Goal: Task Accomplishment & Management: Manage account settings

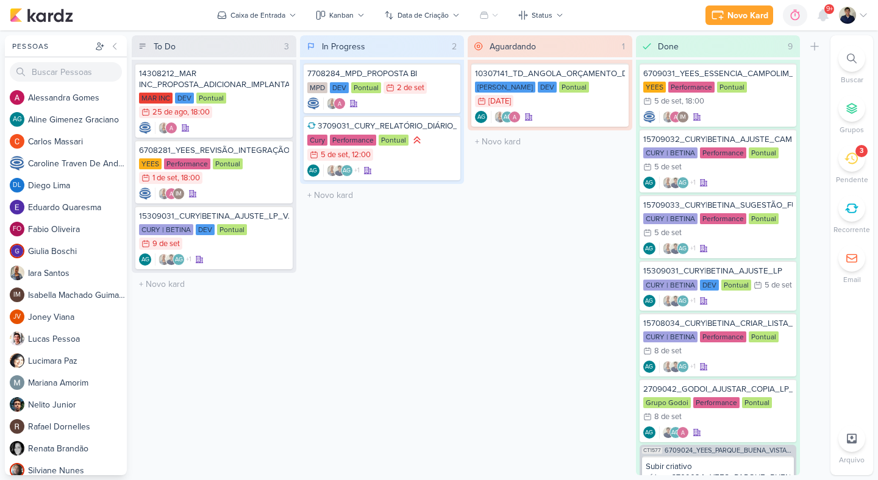
click at [836, 156] on li "3 [GEOGRAPHIC_DATA]" at bounding box center [851, 165] width 43 height 40
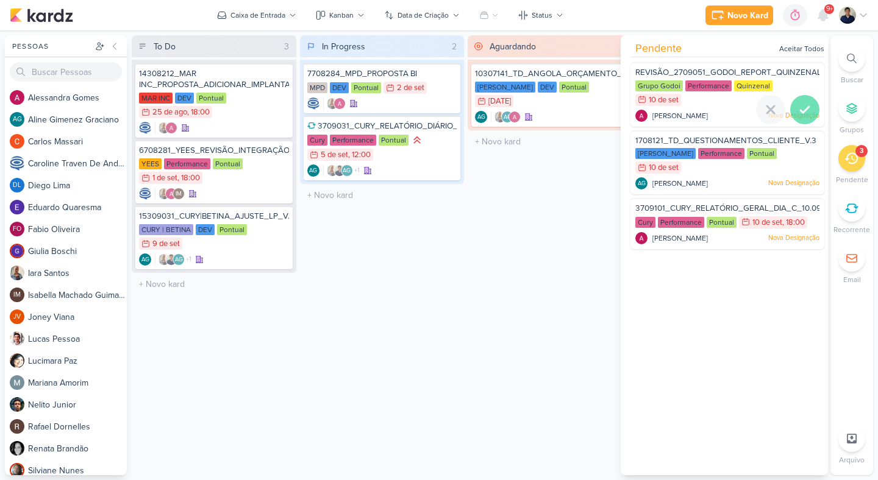
click at [804, 107] on icon at bounding box center [804, 110] width 9 height 6
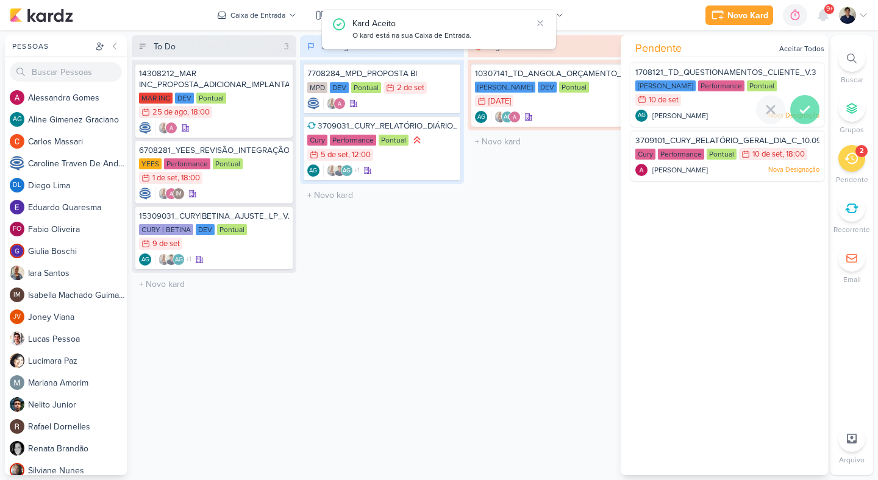
click at [803, 108] on icon at bounding box center [804, 110] width 9 height 6
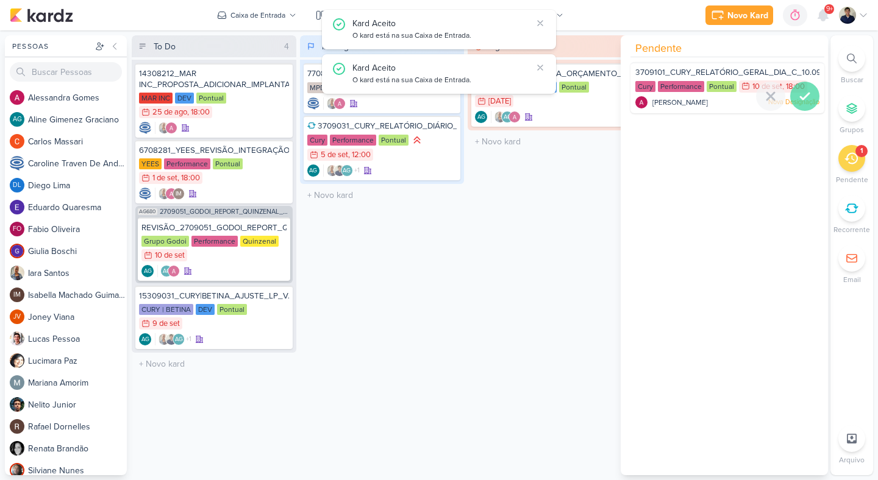
click at [802, 100] on icon at bounding box center [804, 96] width 15 height 15
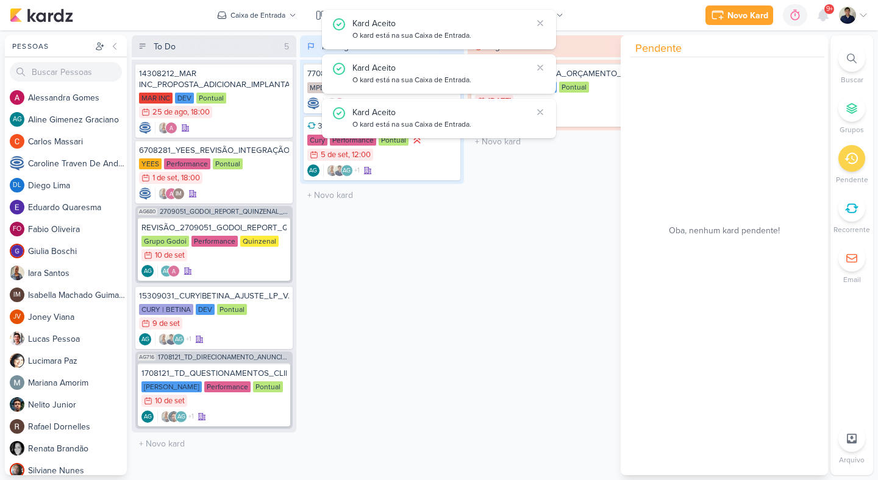
click at [452, 319] on div "In Progress 2 Mover Para Esquerda Mover Para Direita [GEOGRAPHIC_DATA] 7708284_…" at bounding box center [382, 255] width 165 height 440
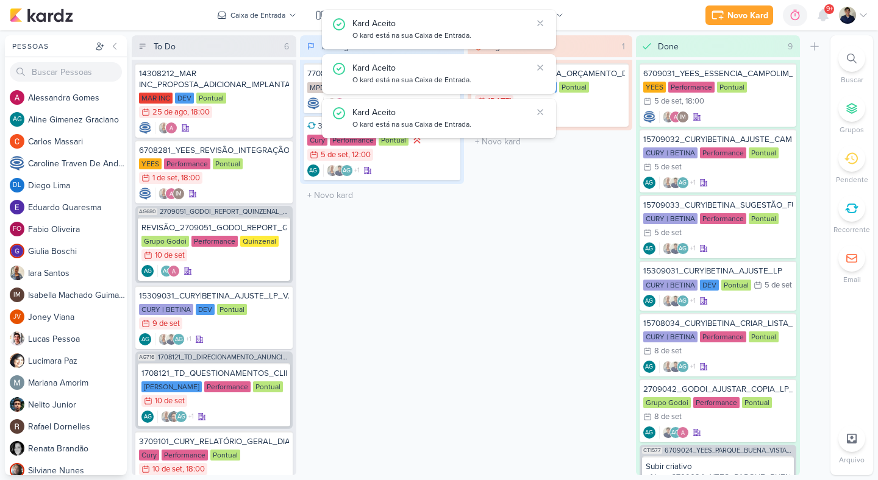
click at [546, 23] on div "Kard Aceito O kard está na sua Caixa de Entrada." at bounding box center [439, 30] width 234 height 40
click at [543, 23] on icon at bounding box center [540, 23] width 10 height 10
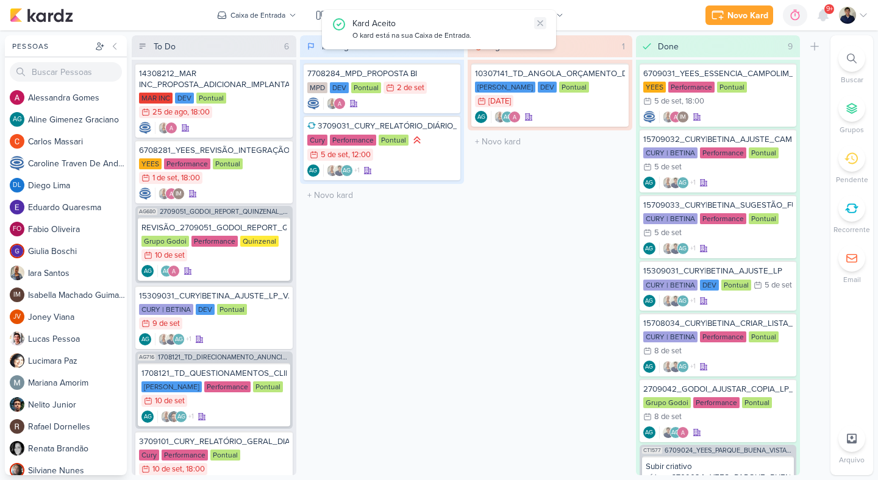
click at [540, 19] on icon at bounding box center [540, 23] width 10 height 10
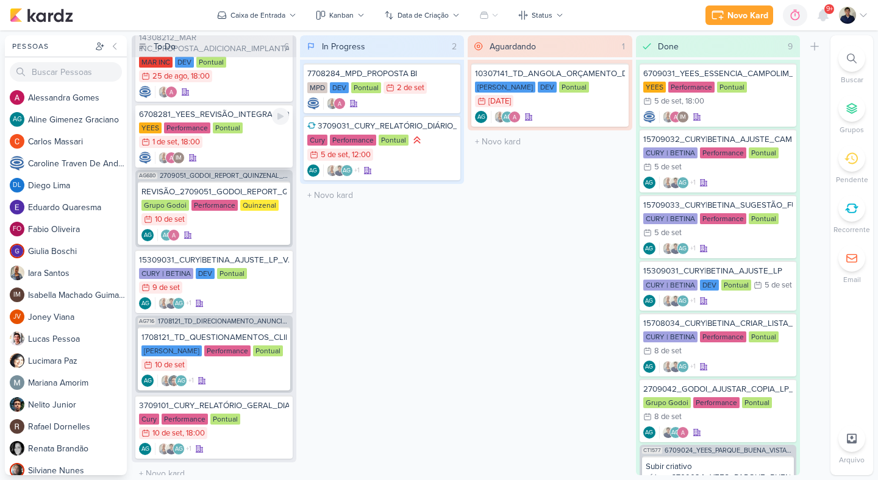
scroll to position [44, 0]
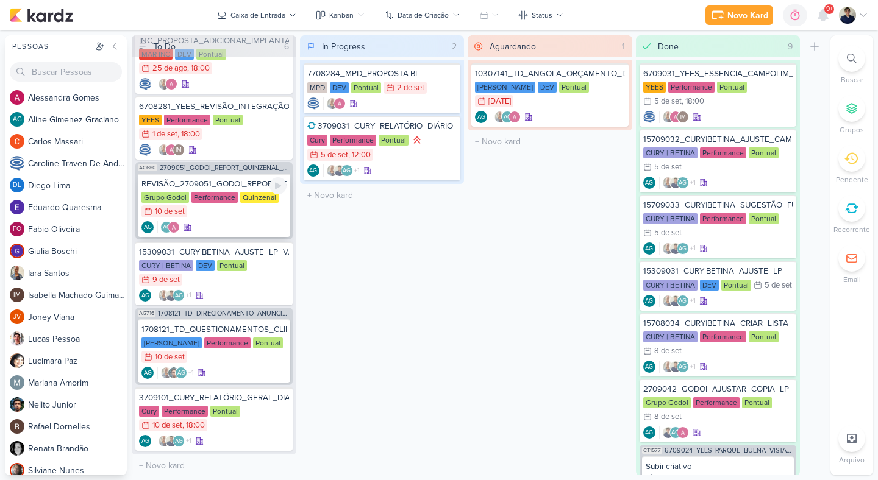
click at [260, 208] on div "Grupo Godoi Performance Quinzenal 10/9 10 de set" at bounding box center [213, 205] width 145 height 27
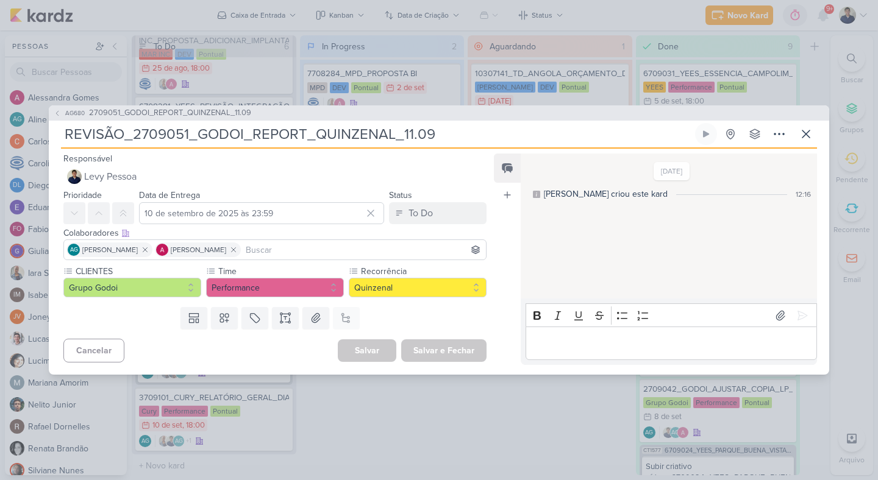
click at [578, 344] on p "Editor editing area: main" at bounding box center [670, 343] width 279 height 15
click at [800, 314] on icon at bounding box center [802, 315] width 9 height 9
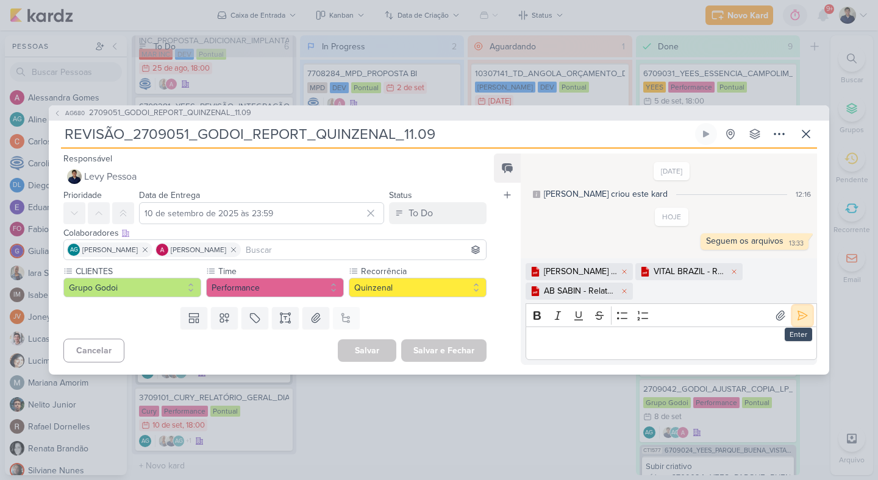
click at [796, 320] on icon at bounding box center [802, 316] width 12 height 12
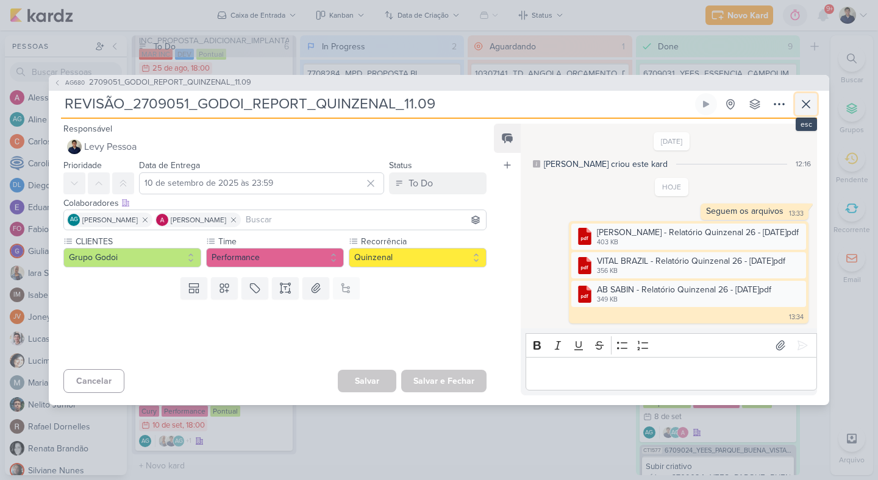
click at [801, 104] on icon at bounding box center [805, 104] width 15 height 15
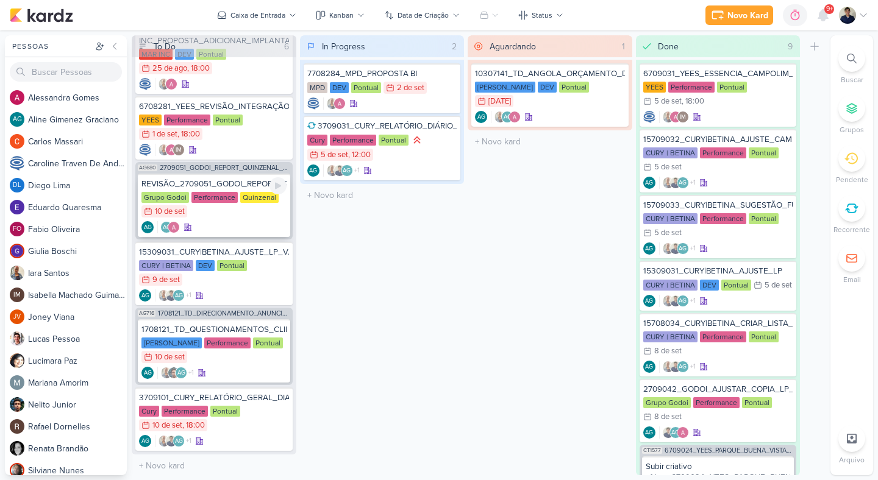
scroll to position [0, 0]
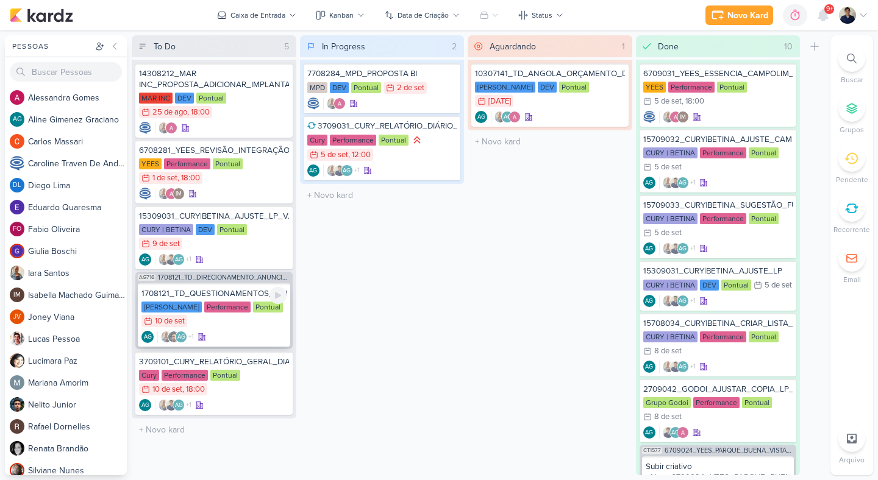
click at [257, 333] on div "AG +1 AG" at bounding box center [213, 337] width 145 height 12
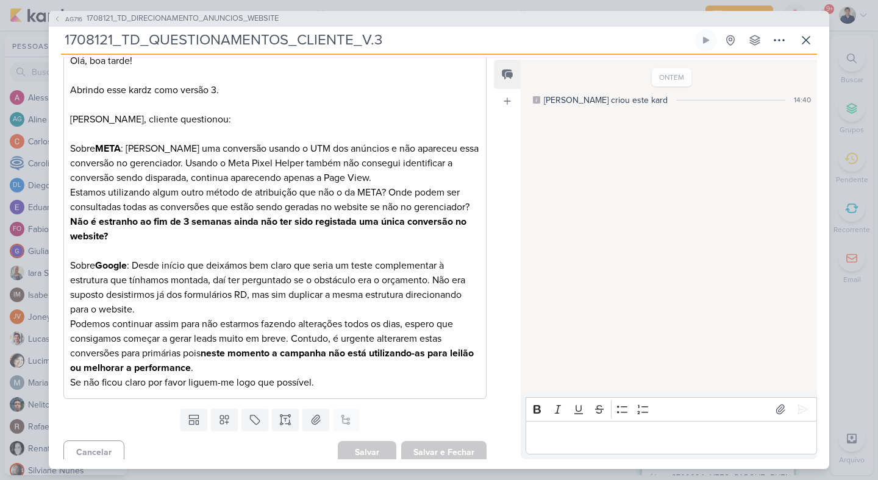
scroll to position [208, 0]
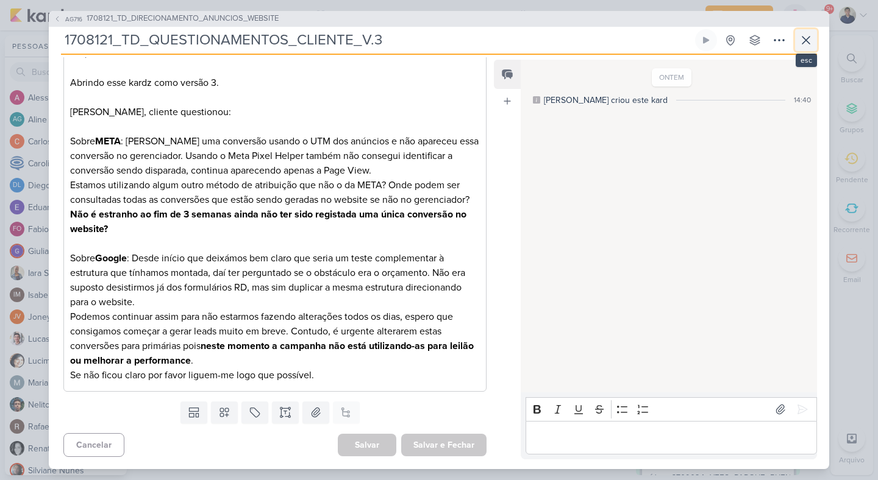
click at [800, 43] on icon at bounding box center [805, 40] width 15 height 15
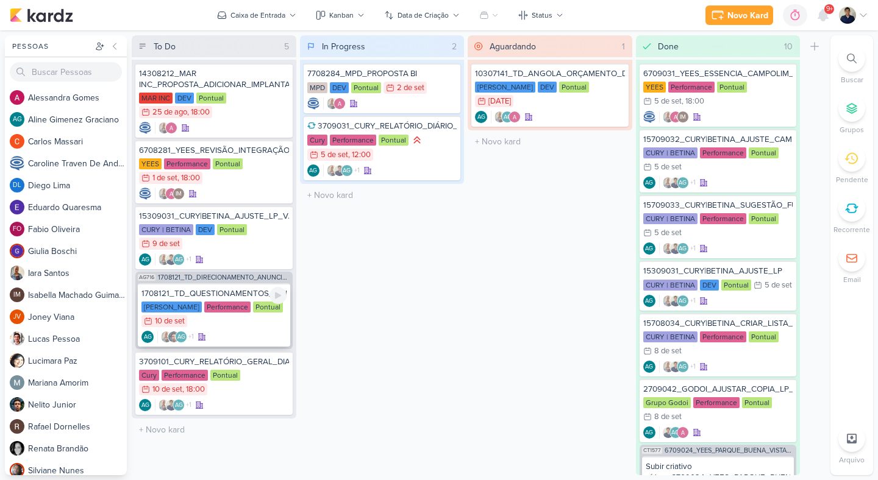
click at [260, 318] on div "[PERSON_NAME] Performance Pontual 10/9 [DATE]" at bounding box center [213, 315] width 145 height 27
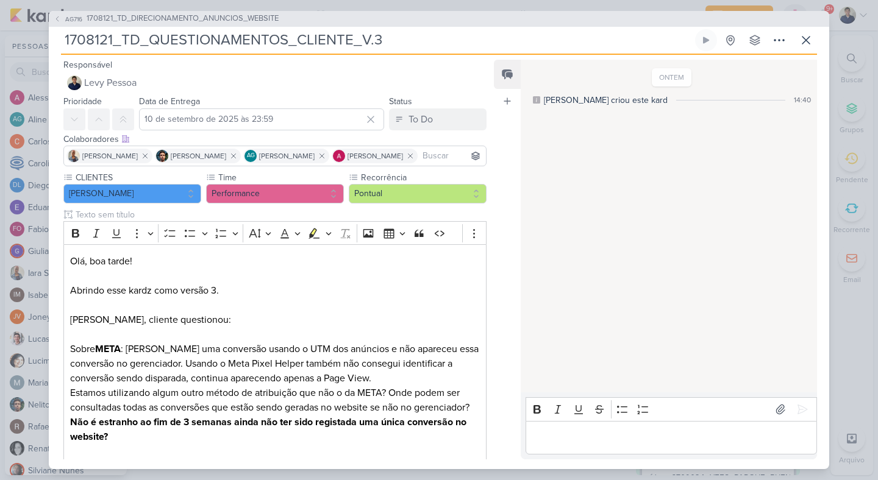
click at [602, 445] on div "Editor editing area: main" at bounding box center [670, 438] width 291 height 34
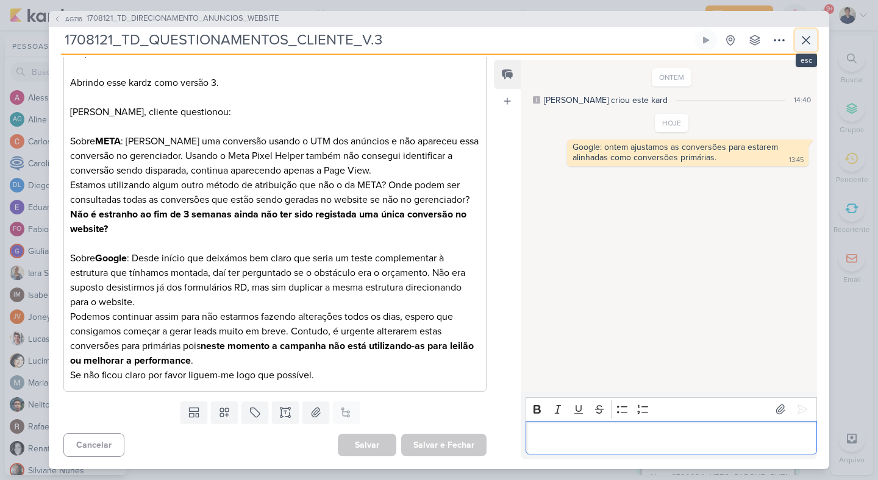
click at [808, 45] on icon at bounding box center [805, 40] width 15 height 15
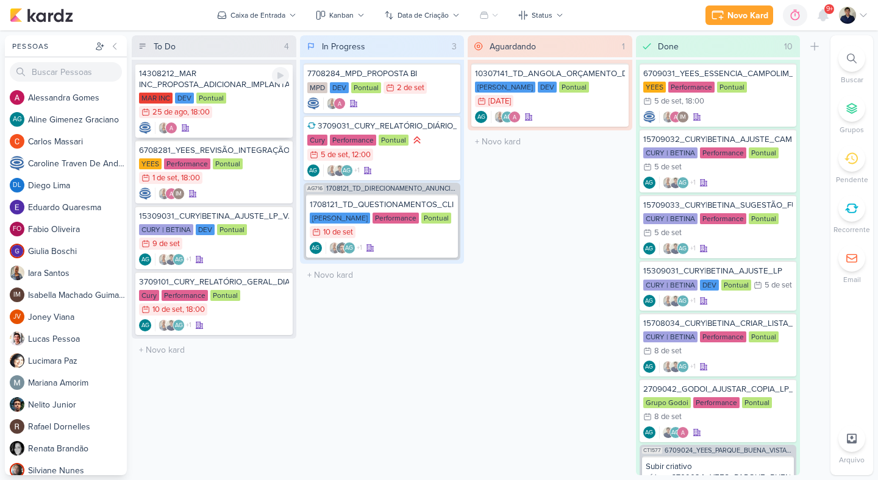
click at [247, 126] on div at bounding box center [214, 128] width 150 height 12
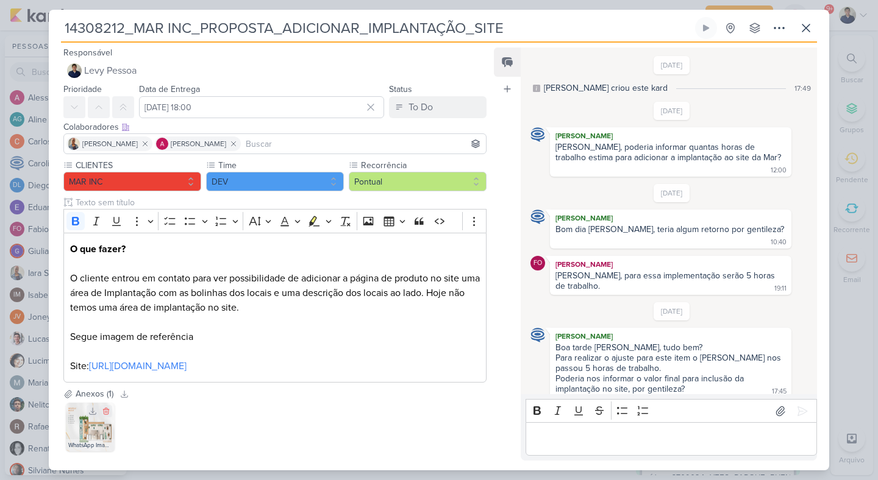
click at [87, 442] on div "WhatsApp Image [DATE] 12.07.12.jpeg" at bounding box center [90, 445] width 49 height 12
click at [102, 428] on img at bounding box center [90, 427] width 49 height 49
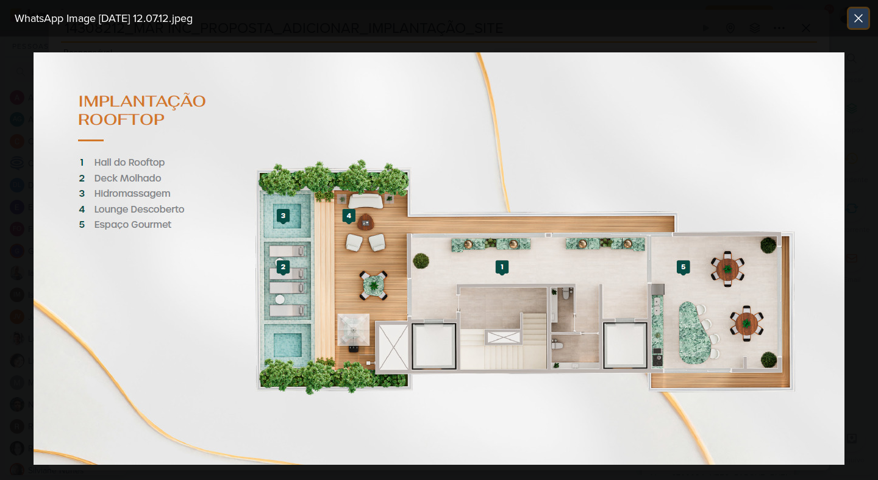
click at [860, 20] on icon at bounding box center [858, 18] width 7 height 7
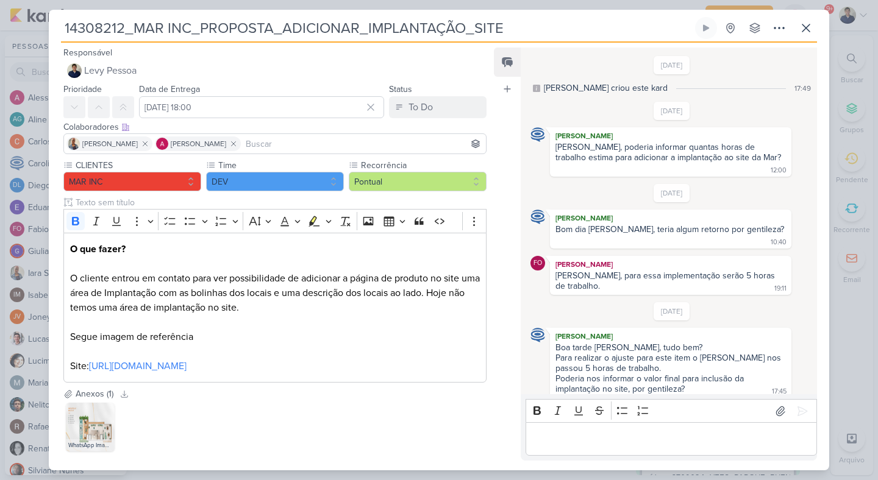
click at [319, 84] on div "Data de Entrega [DATE] 18:00 [DATE] Dom Seg Ter Qua Qui Sex Sáb 00 01 02 03 04 …" at bounding box center [261, 100] width 245 height 37
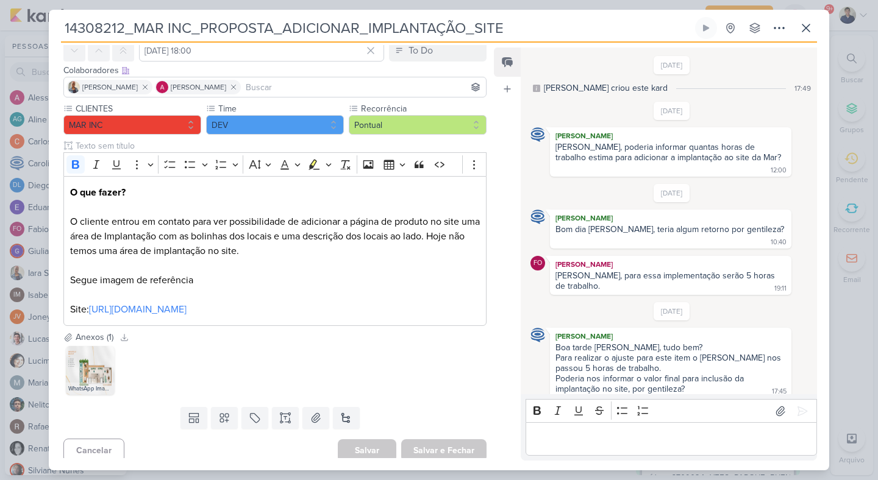
scroll to position [63, 0]
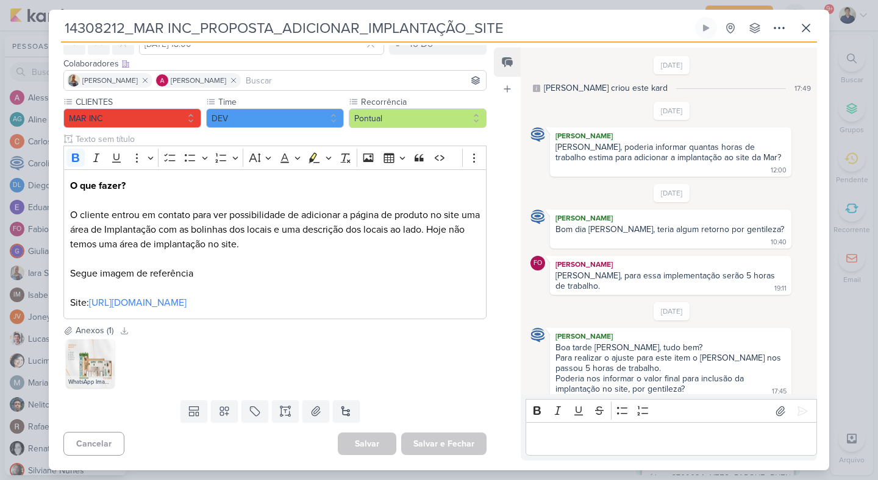
click at [605, 433] on p "Editor editing area: main" at bounding box center [670, 439] width 279 height 15
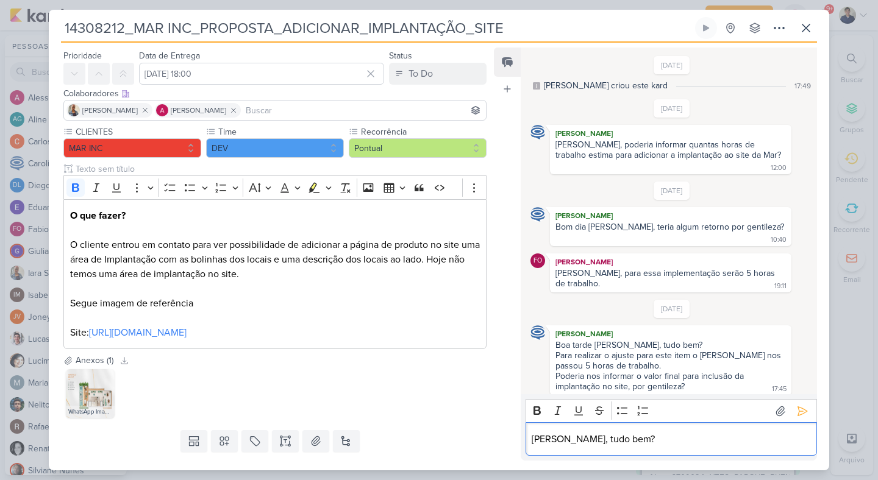
scroll to position [0, 0]
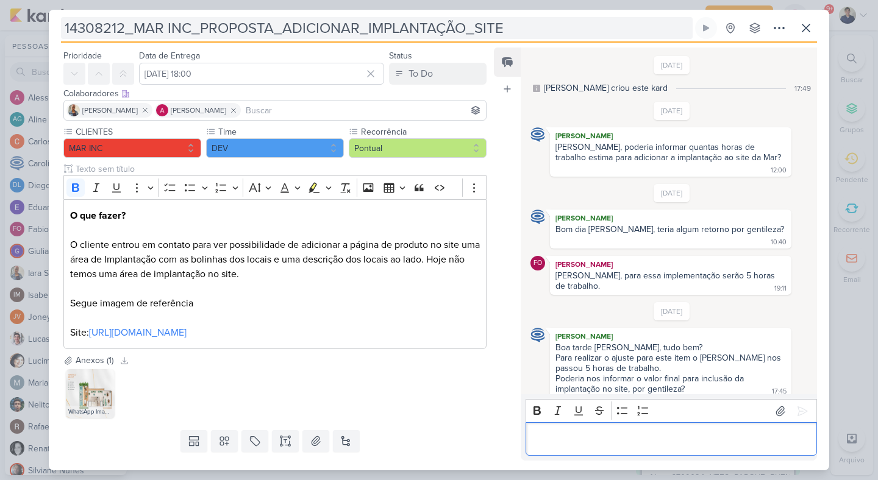
click at [144, 31] on input "14308212_MAR INC_PROPOSTA_ADICIONAR_IMPLANTAÇÃO_SITE" at bounding box center [376, 28] width 631 height 22
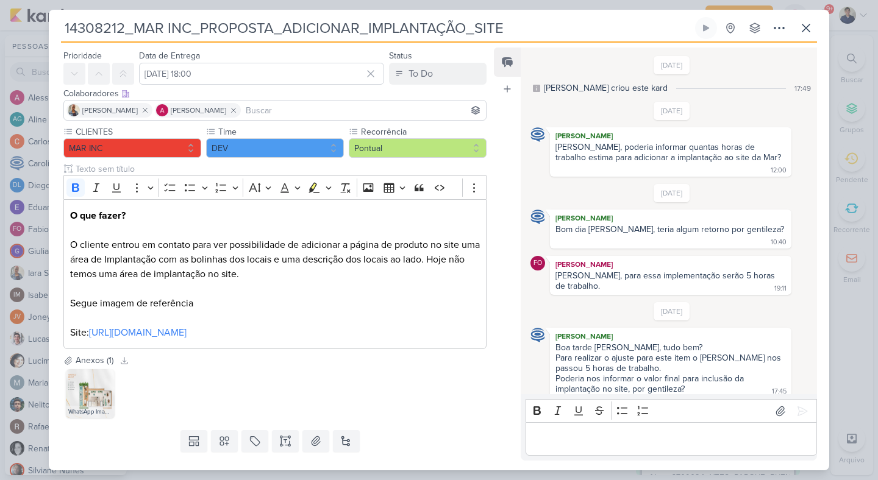
click at [144, 31] on input "14308212_MAR INC_PROPOSTA_ADICIONAR_IMPLANTAÇÃO_SITE" at bounding box center [376, 28] width 631 height 22
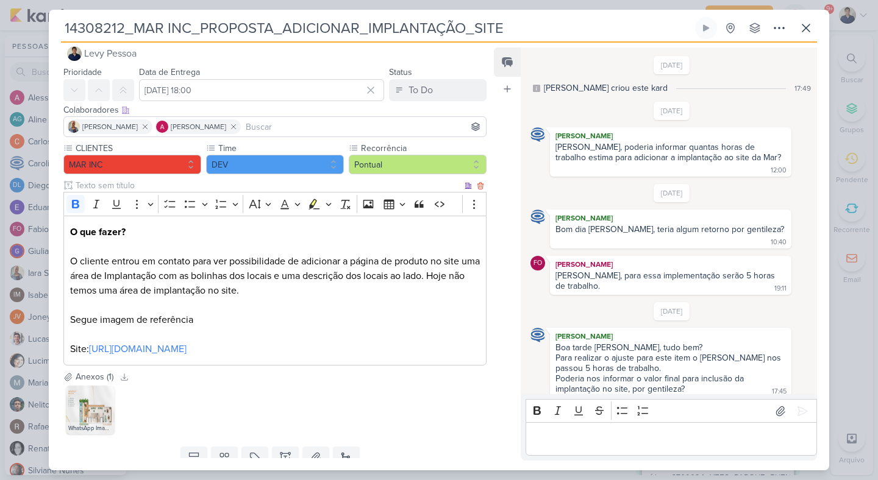
scroll to position [22, 0]
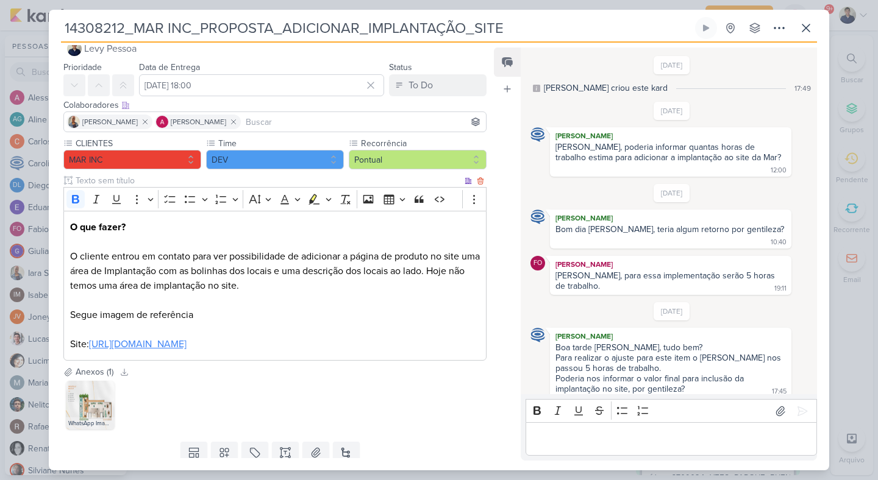
click at [187, 348] on link "[URL][DOMAIN_NAME]" at bounding box center [138, 344] width 98 height 12
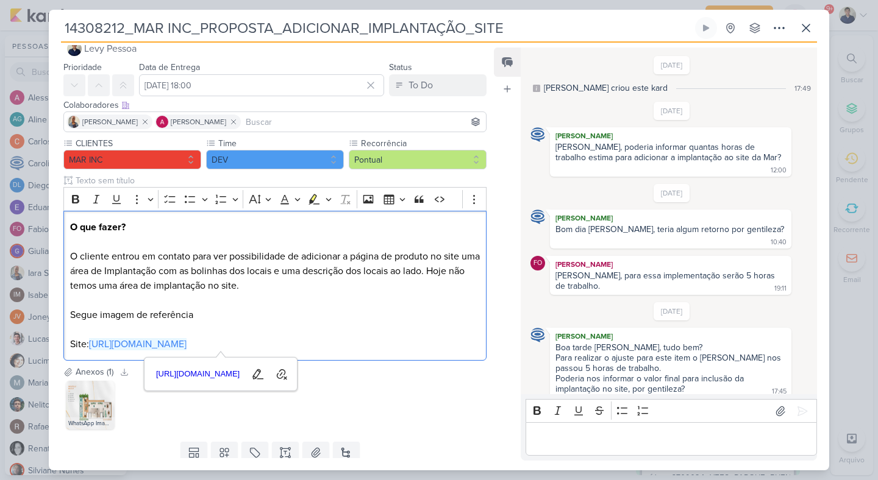
click at [599, 428] on div "Editor editing area: main" at bounding box center [670, 439] width 291 height 34
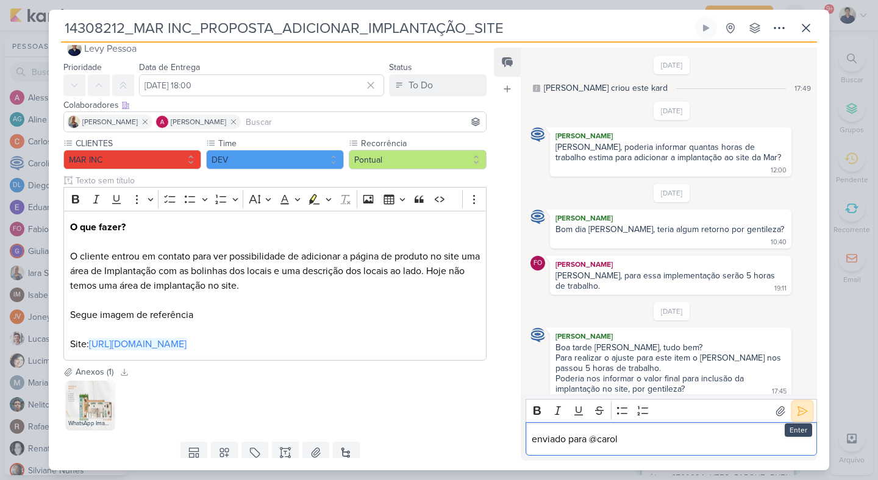
click at [800, 416] on icon at bounding box center [802, 411] width 12 height 12
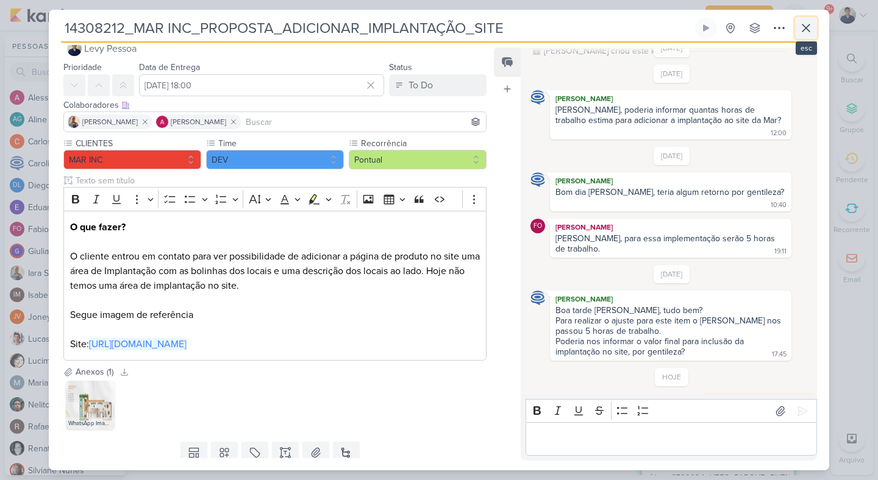
click at [809, 27] on icon at bounding box center [805, 28] width 15 height 15
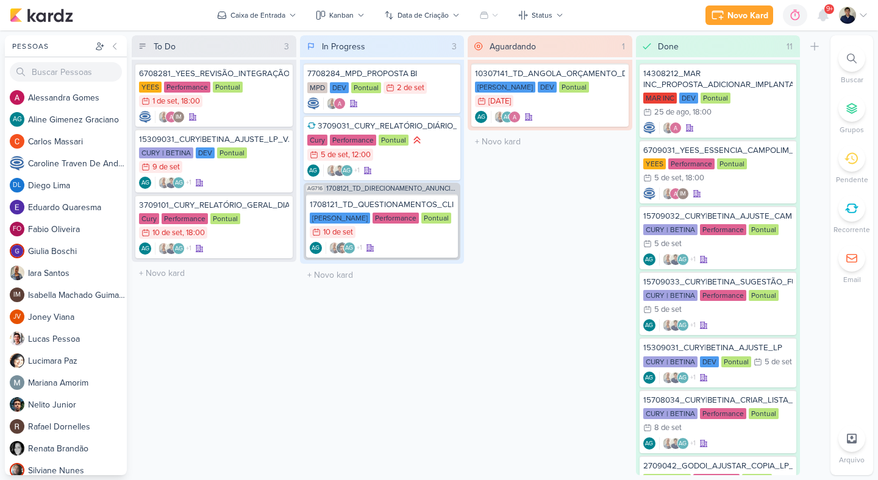
click at [439, 360] on div "In Progress 3 Mover Para Esquerda Mover Para Direita [GEOGRAPHIC_DATA] 7708284_…" at bounding box center [382, 255] width 165 height 440
click at [500, 220] on div "Aguardando 1 Mover Para Esquerda Mover Para Direita [GEOGRAPHIC_DATA] 10307141_…" at bounding box center [549, 255] width 165 height 440
